Goal: Find specific page/section: Find specific page/section

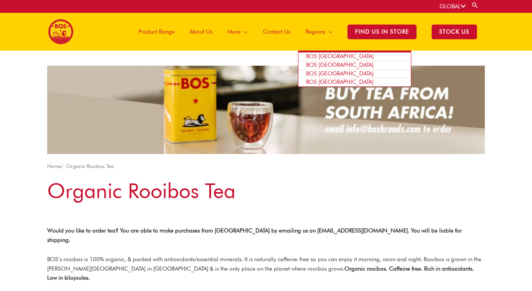
click at [328, 55] on span "BOS [GEOGRAPHIC_DATA]" at bounding box center [340, 56] width 68 height 7
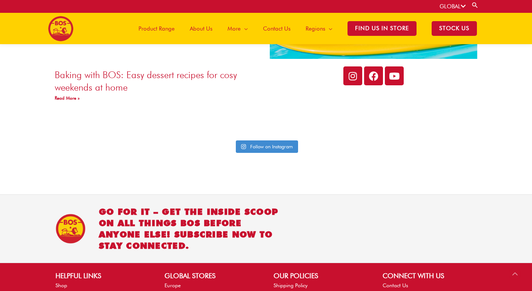
scroll to position [1830, 0]
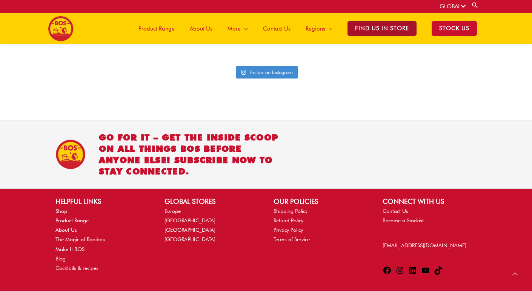
click at [375, 33] on span "Find Us in Store" at bounding box center [382, 28] width 69 height 15
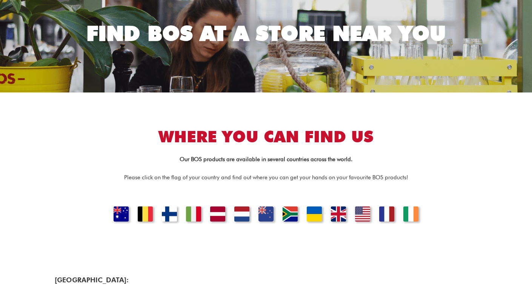
scroll to position [83, 0]
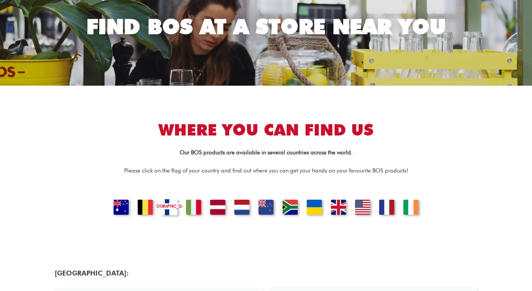
click at [170, 202] on link "[GEOGRAPHIC_DATA]" at bounding box center [170, 208] width 26 height 18
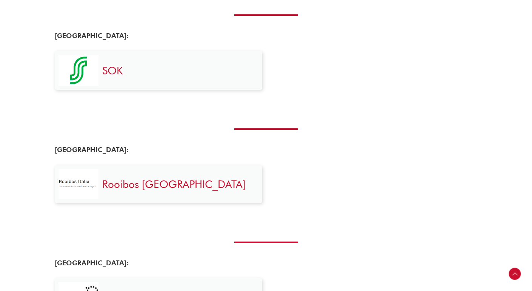
scroll to position [555, 0]
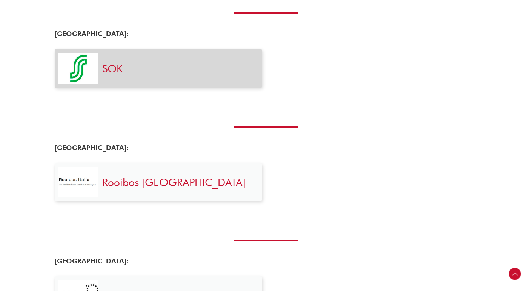
click at [99, 65] on div "SOK" at bounding box center [179, 68] width 160 height 31
click at [80, 75] on img at bounding box center [79, 68] width 40 height 31
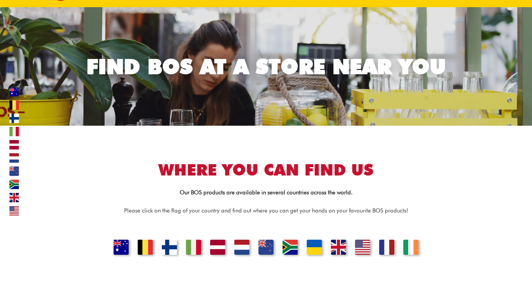
scroll to position [0, 0]
